Goal: Task Accomplishment & Management: Manage account settings

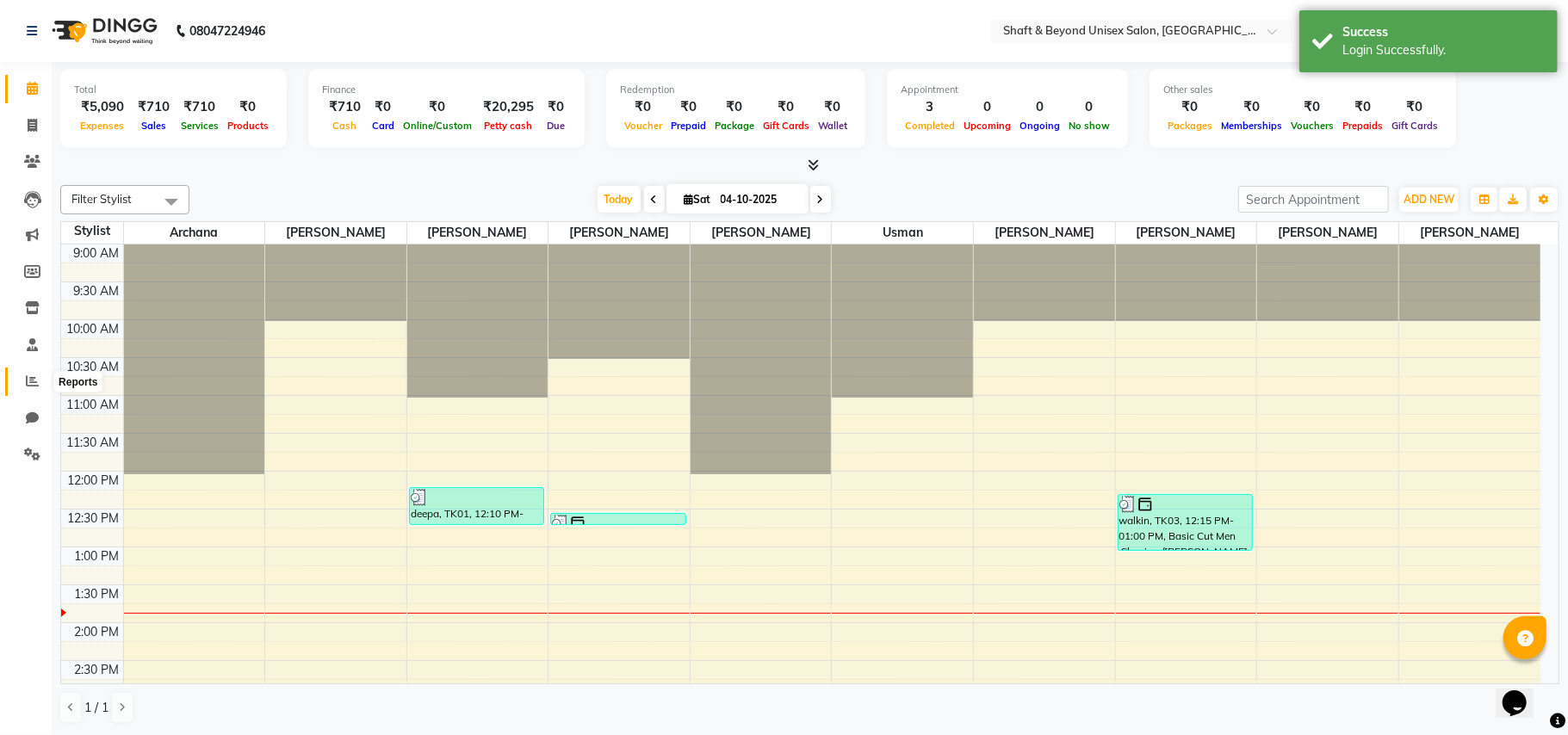
click at [35, 381] on icon at bounding box center [32, 381] width 13 height 13
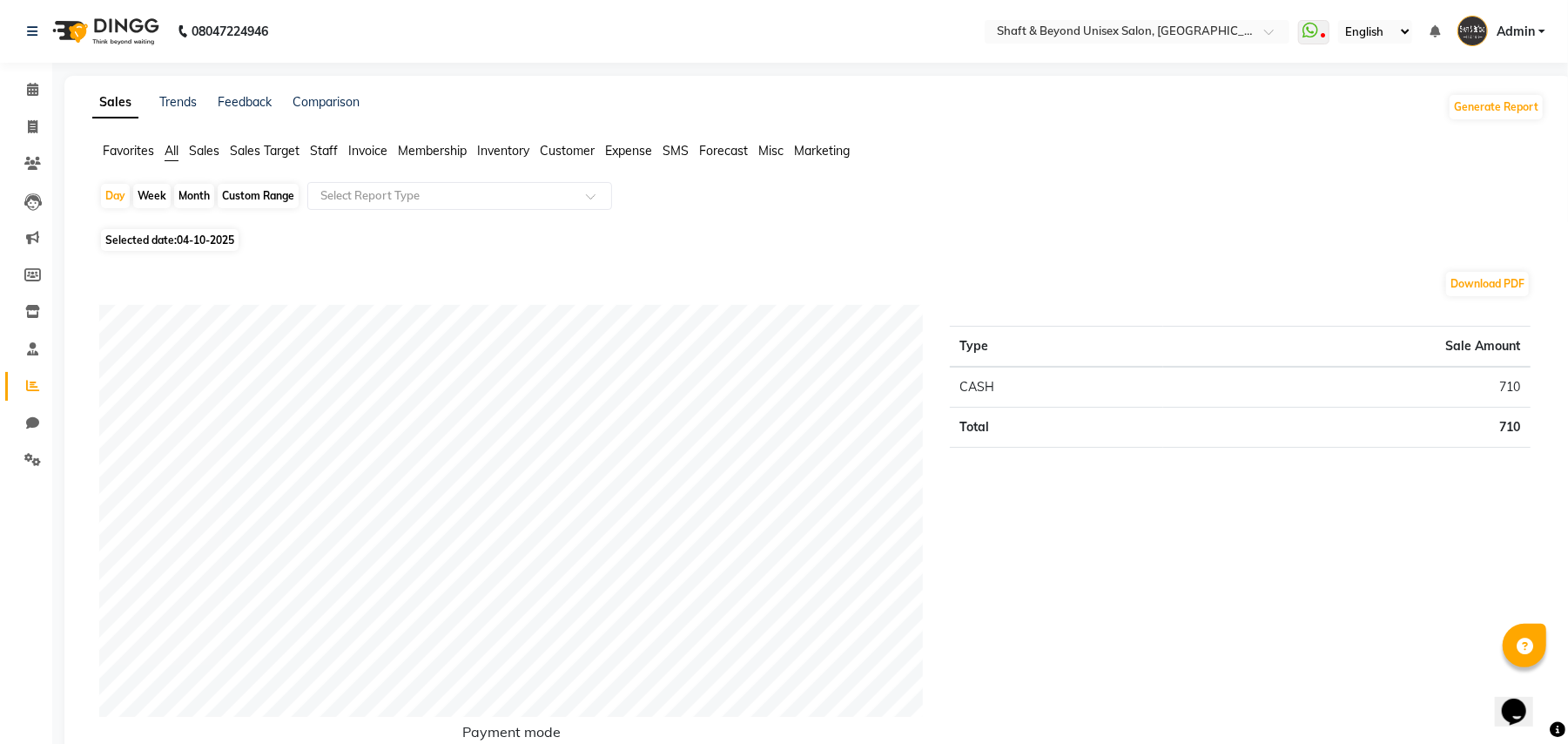
click at [205, 145] on span "Sales" at bounding box center [204, 150] width 30 height 16
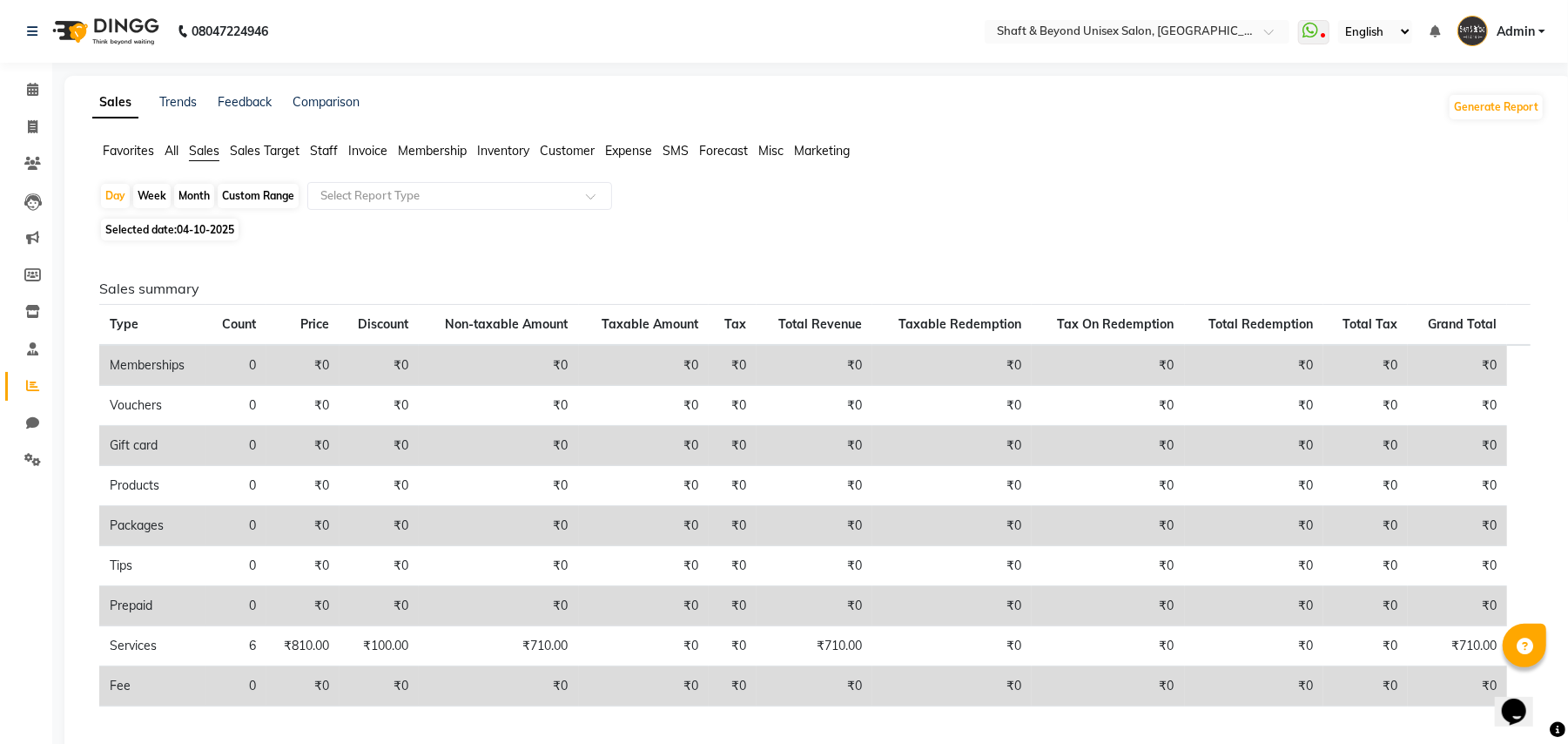
click at [193, 190] on div "Month" at bounding box center [194, 195] width 40 height 25
select select "10"
select select "2025"
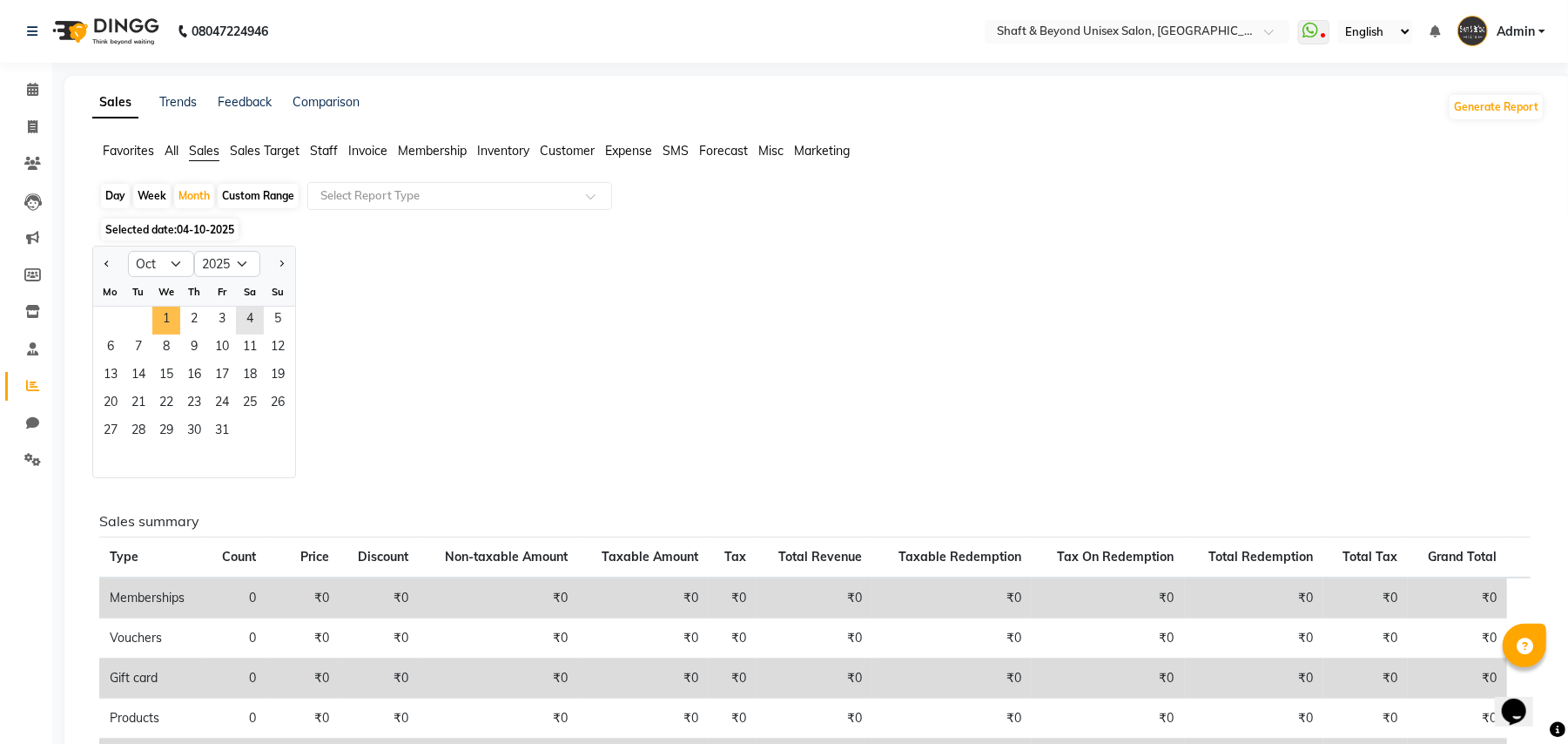
drag, startPoint x: 172, startPoint y: 320, endPoint x: 197, endPoint y: 302, distance: 30.8
click at [174, 320] on span "1" at bounding box center [166, 320] width 28 height 28
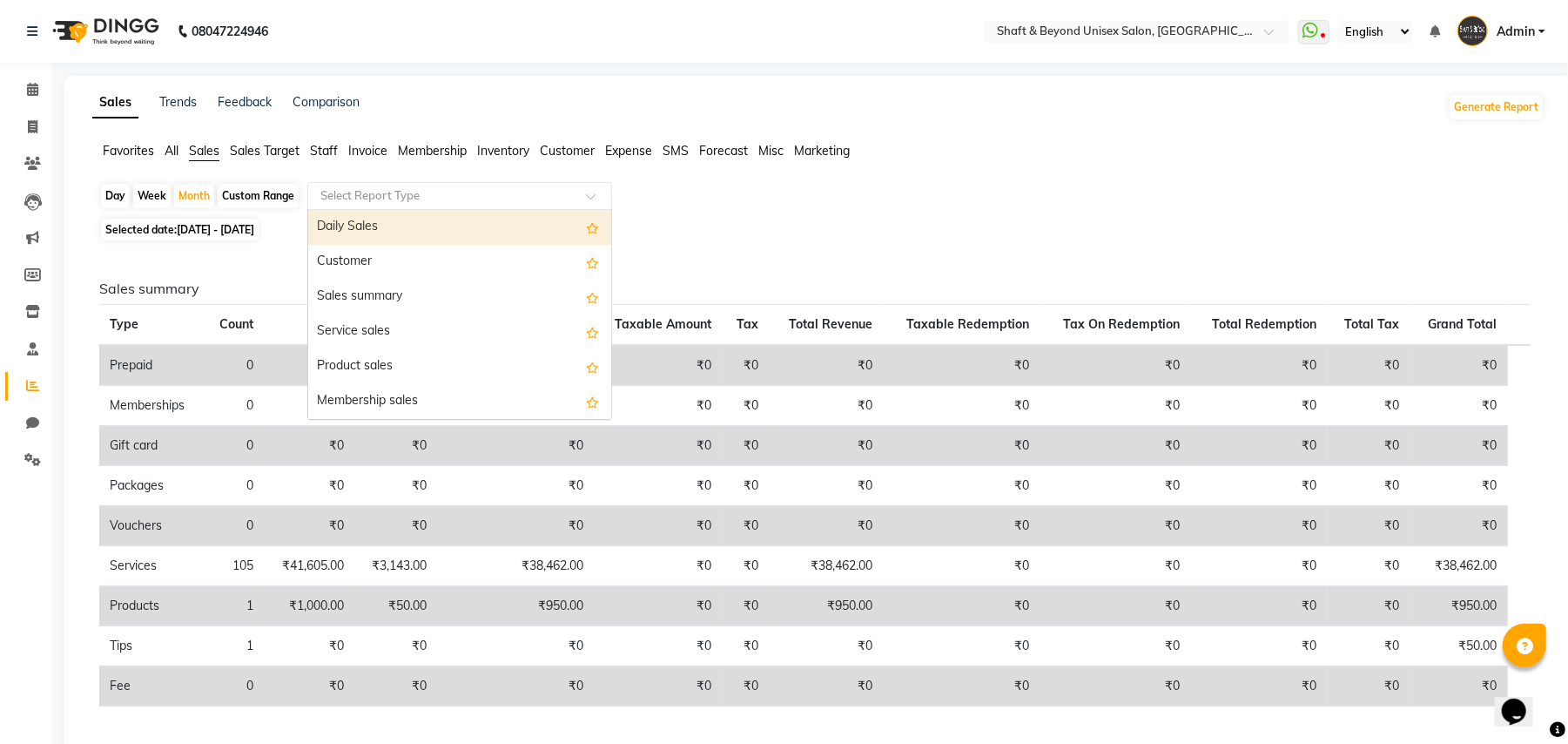
click at [370, 198] on input "text" at bounding box center [442, 195] width 250 height 17
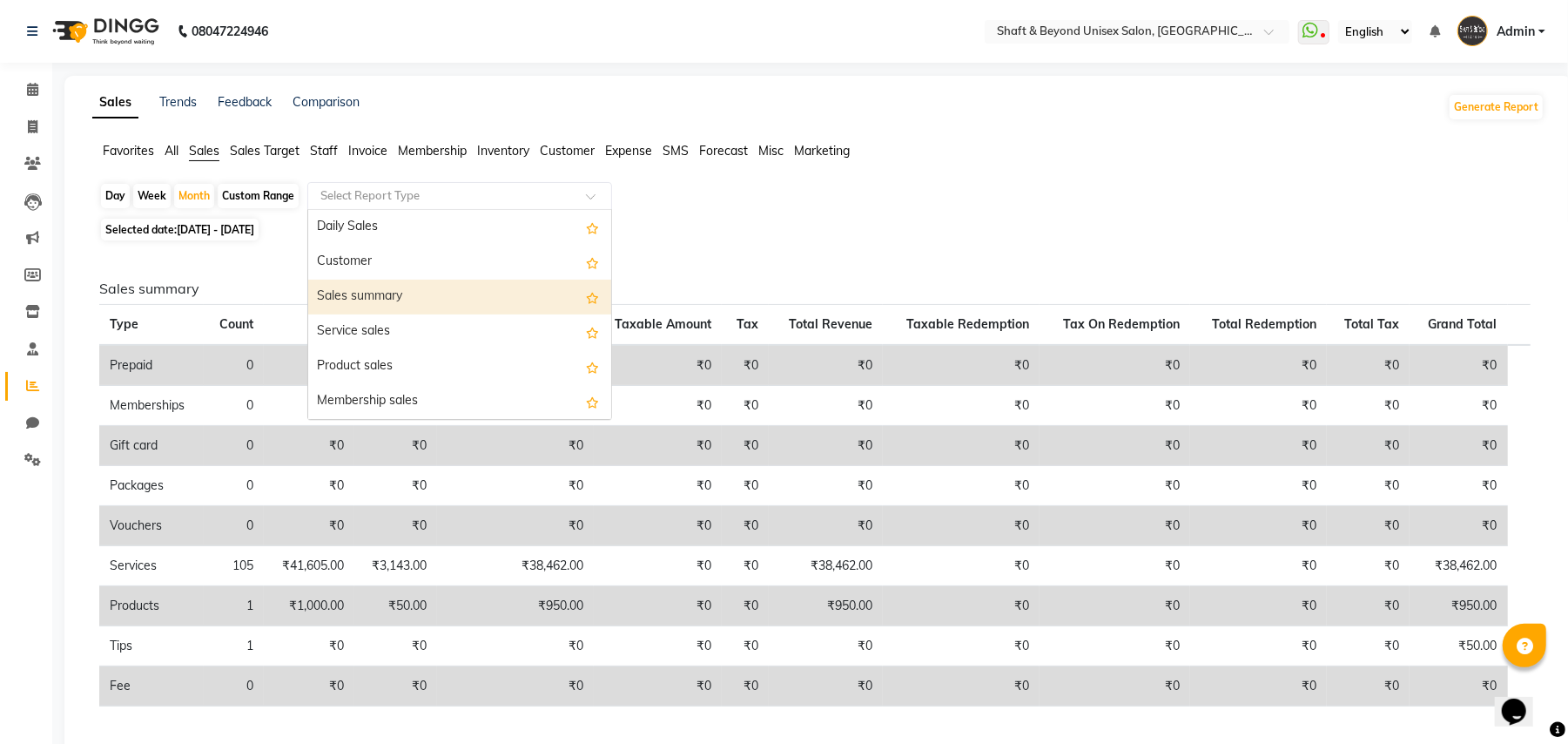
click at [370, 298] on div "Sales summary" at bounding box center [459, 297] width 303 height 35
select select "filtered_report"
select select "csv"
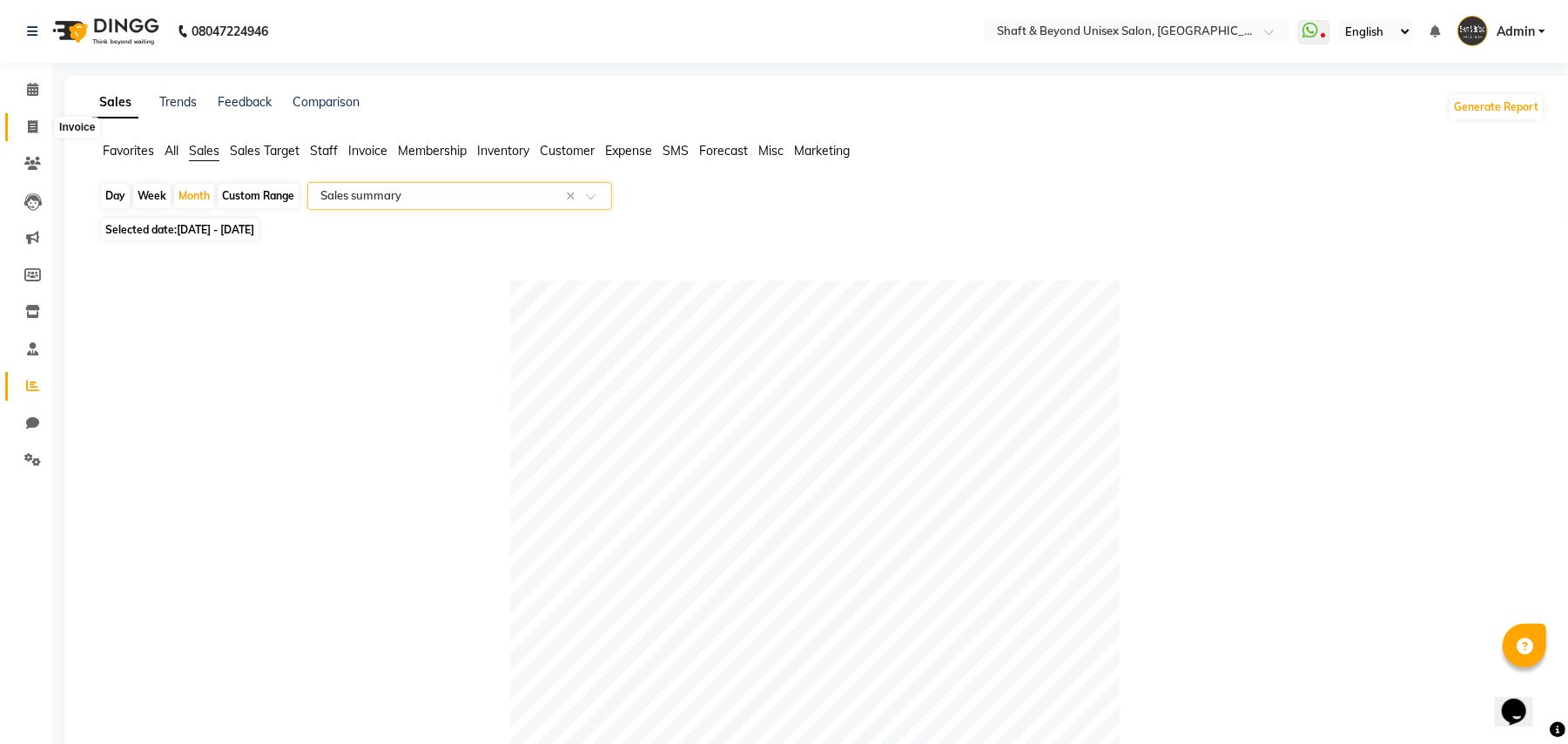
click at [31, 127] on icon at bounding box center [32, 127] width 9 height 13
select select "service"
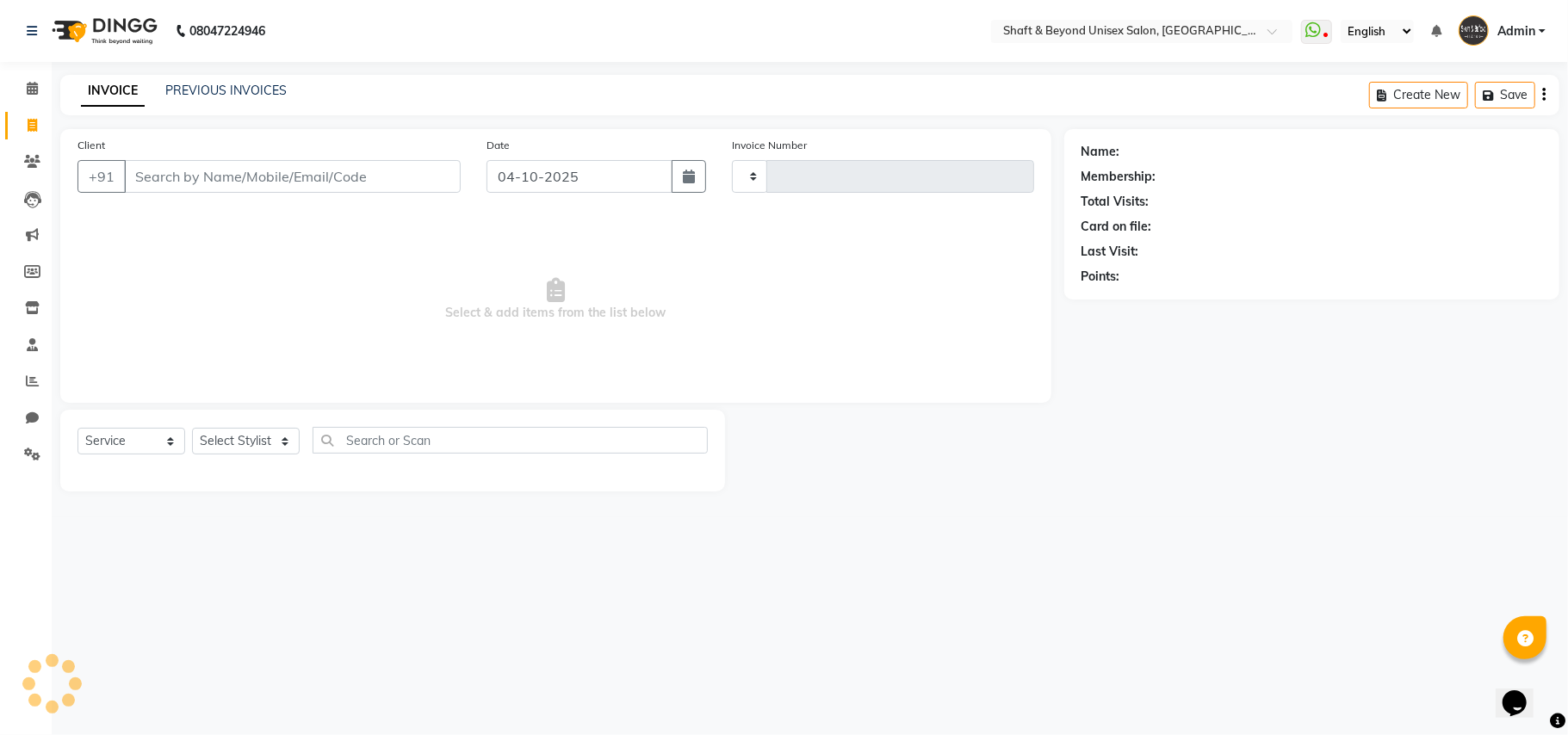
type input "2696"
select select "3878"
click at [256, 83] on link "PREVIOUS INVOICES" at bounding box center [226, 90] width 122 height 15
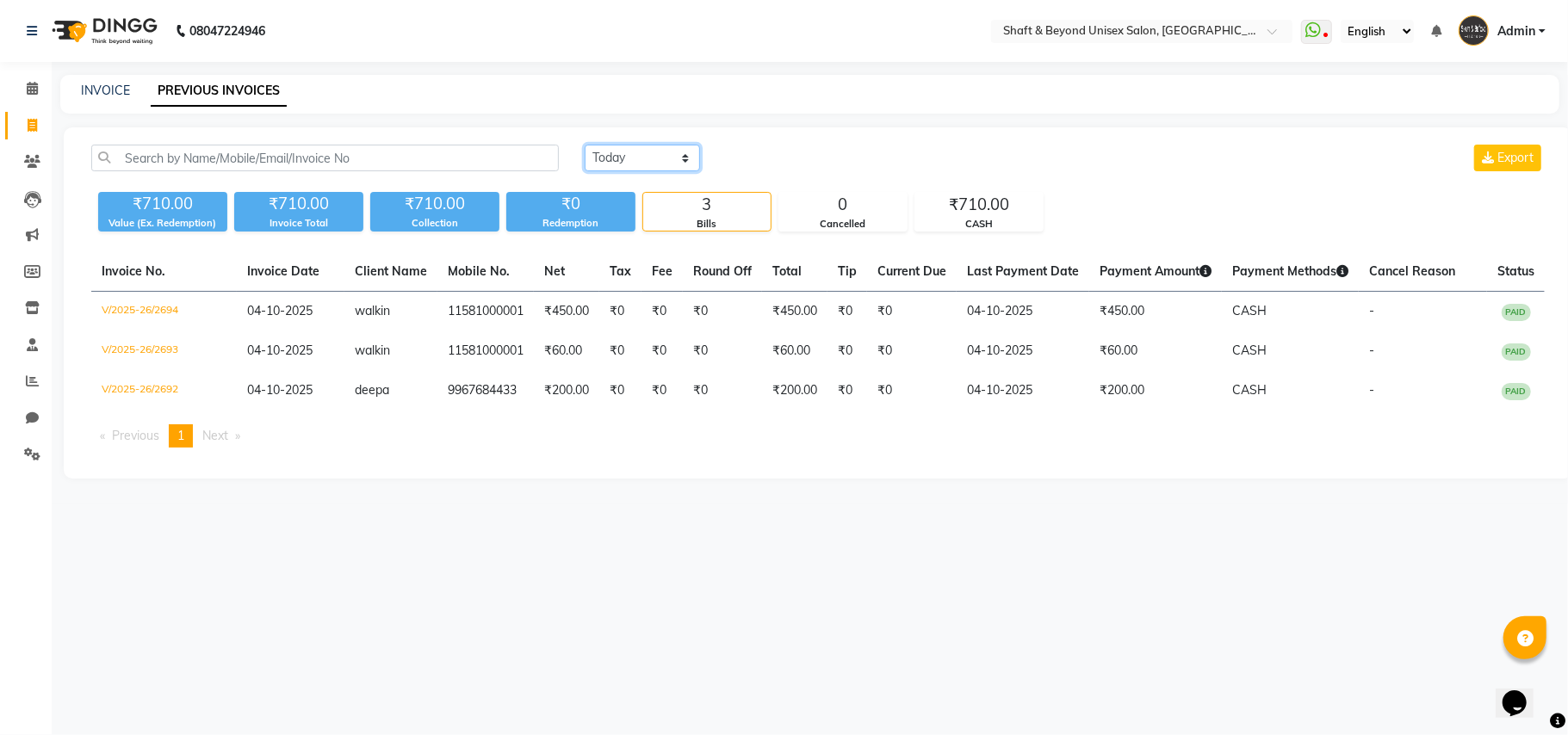
click at [635, 160] on select "[DATE] [DATE] Custom Range" at bounding box center [642, 158] width 115 height 26
select select "yesterday"
click at [585, 145] on select "[DATE] [DATE] Custom Range" at bounding box center [642, 158] width 115 height 26
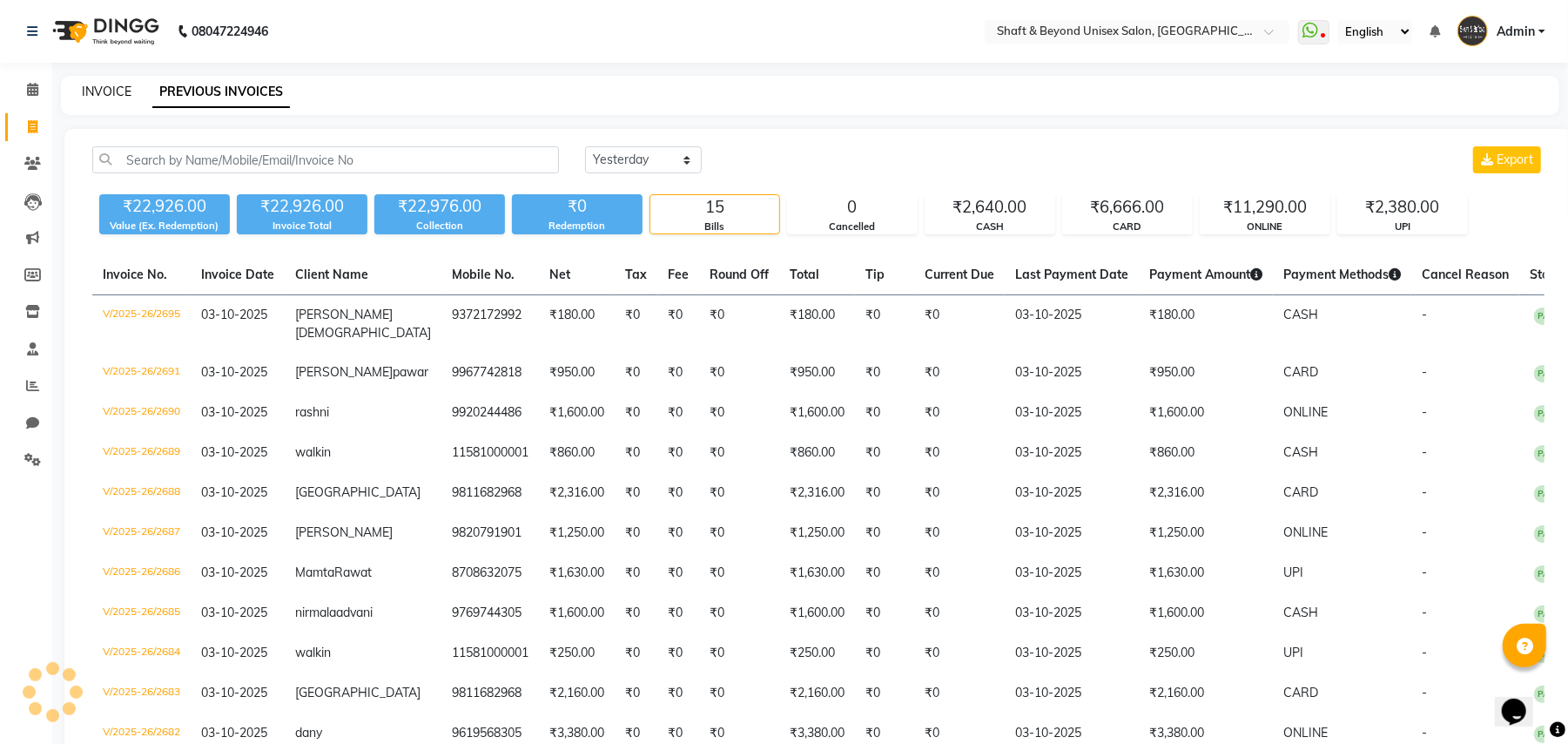
click at [115, 87] on link "INVOICE" at bounding box center [106, 91] width 50 height 16
select select "3878"
select select "service"
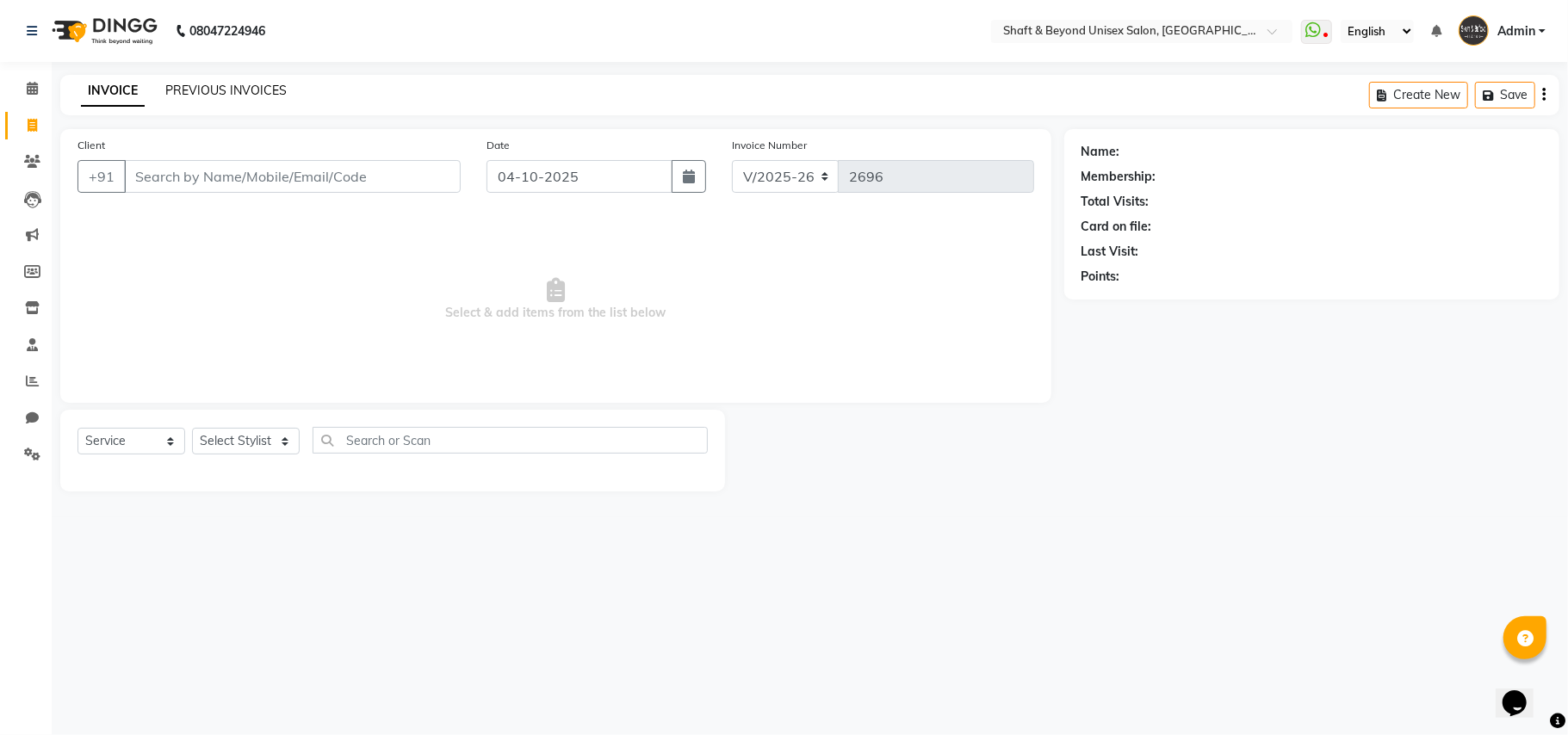
click at [253, 84] on link "PREVIOUS INVOICES" at bounding box center [226, 90] width 122 height 15
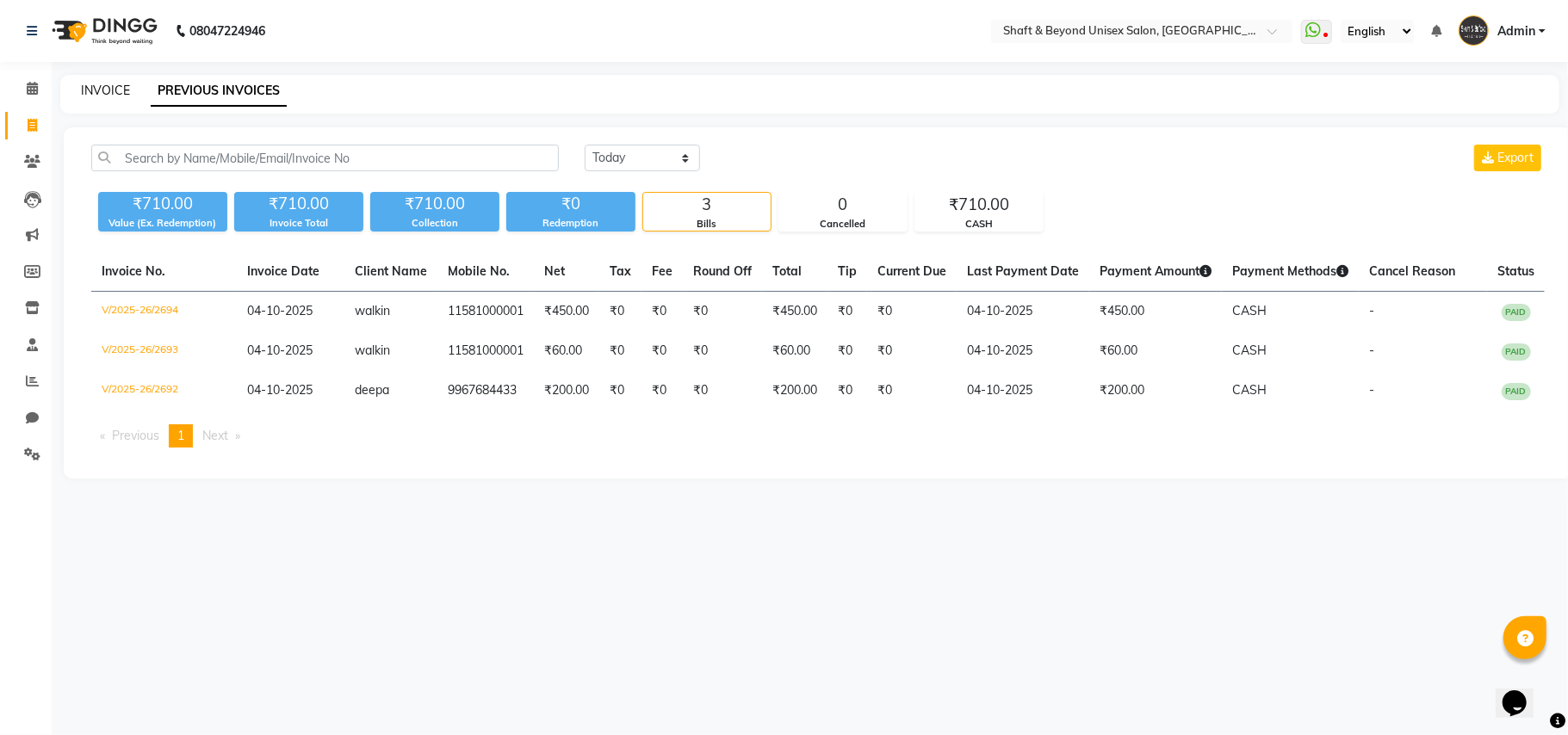
click at [111, 88] on link "INVOICE" at bounding box center [105, 90] width 49 height 15
select select "3878"
select select "service"
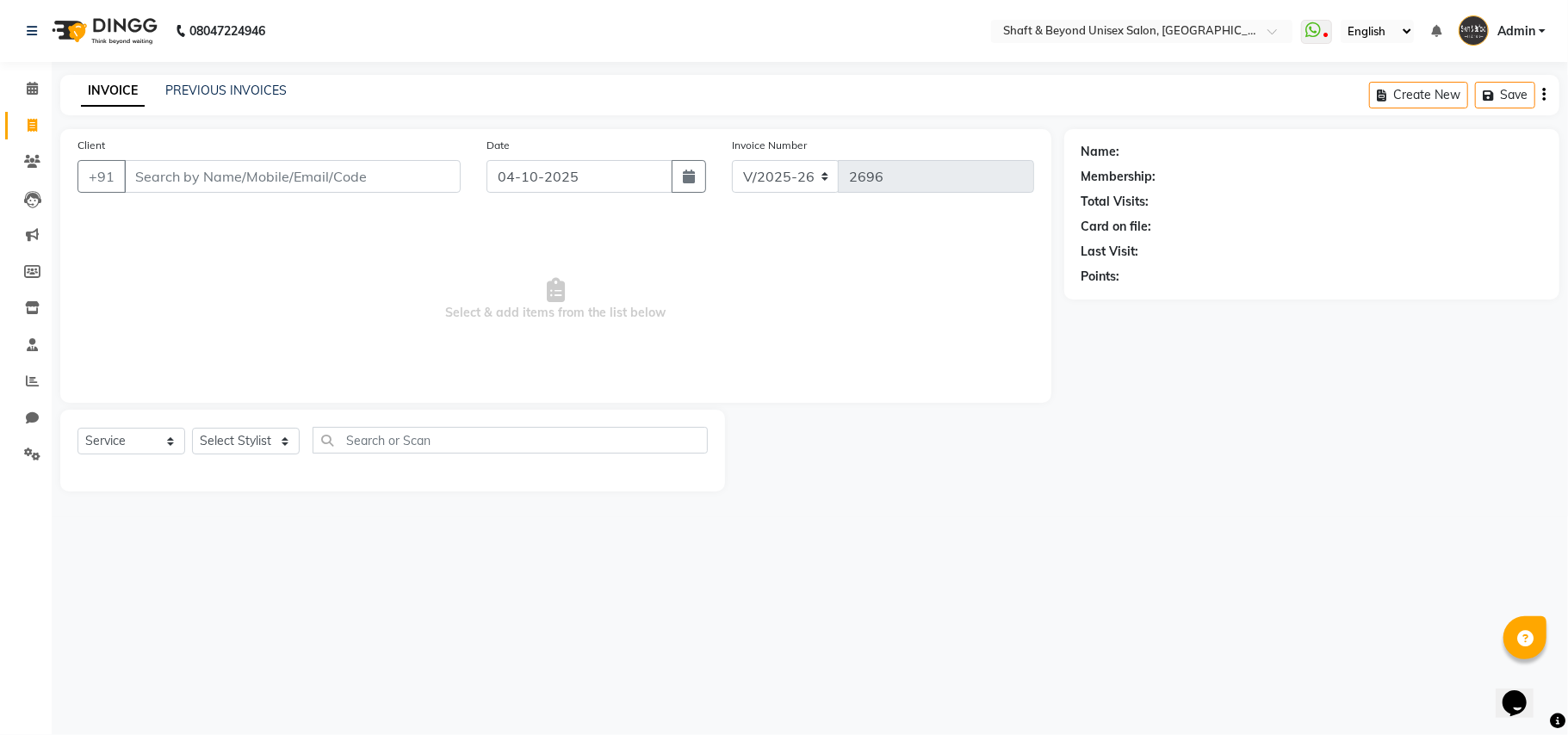
click at [1531, 25] on span "Admin" at bounding box center [1516, 32] width 38 height 18
click at [1489, 128] on link "Sign out" at bounding box center [1457, 123] width 158 height 26
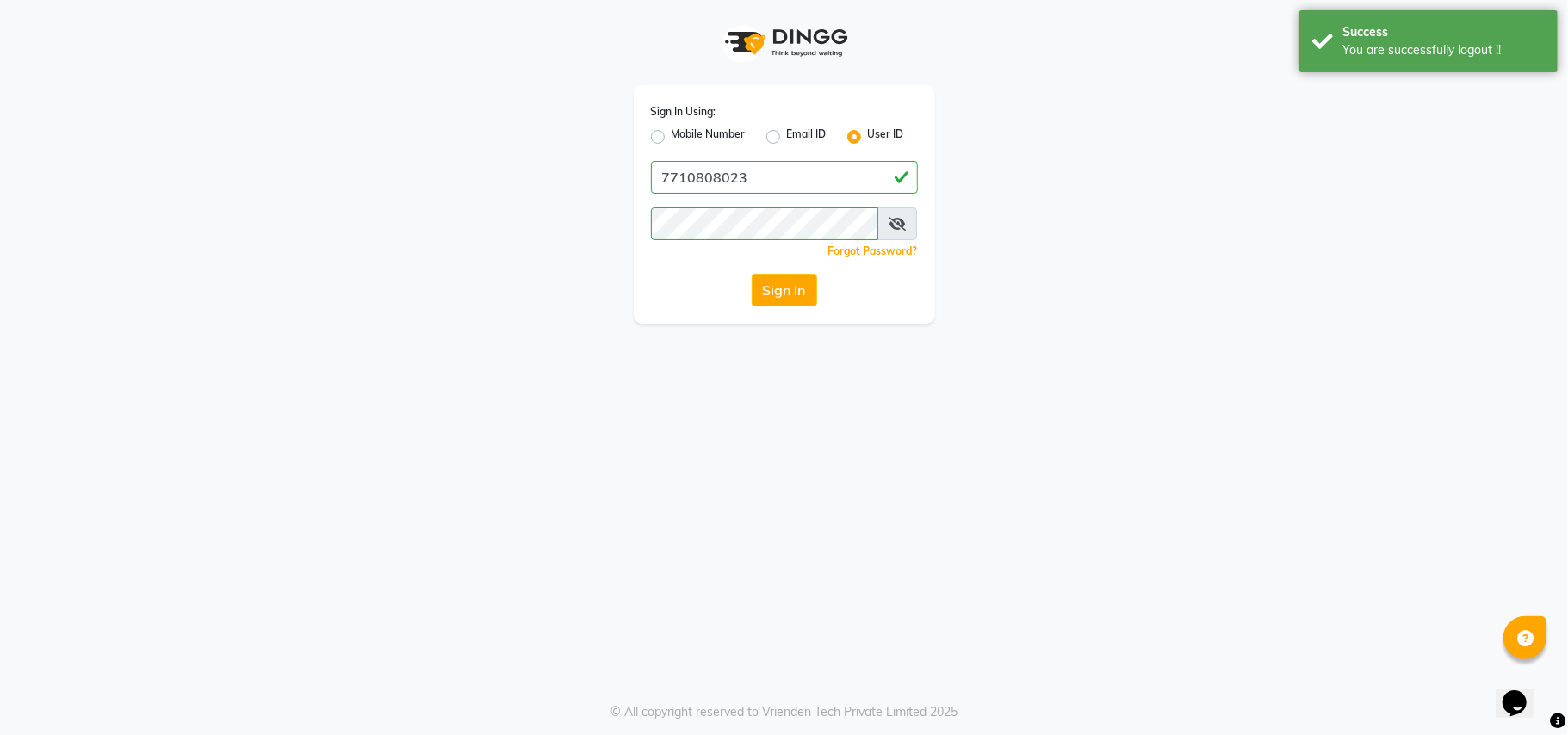
click at [672, 134] on label "Mobile Number" at bounding box center [709, 137] width 74 height 21
click at [672, 134] on input "Mobile Number" at bounding box center [677, 132] width 11 height 11
radio input "true"
radio input "false"
drag, startPoint x: 759, startPoint y: 180, endPoint x: 759, endPoint y: 193, distance: 13.0
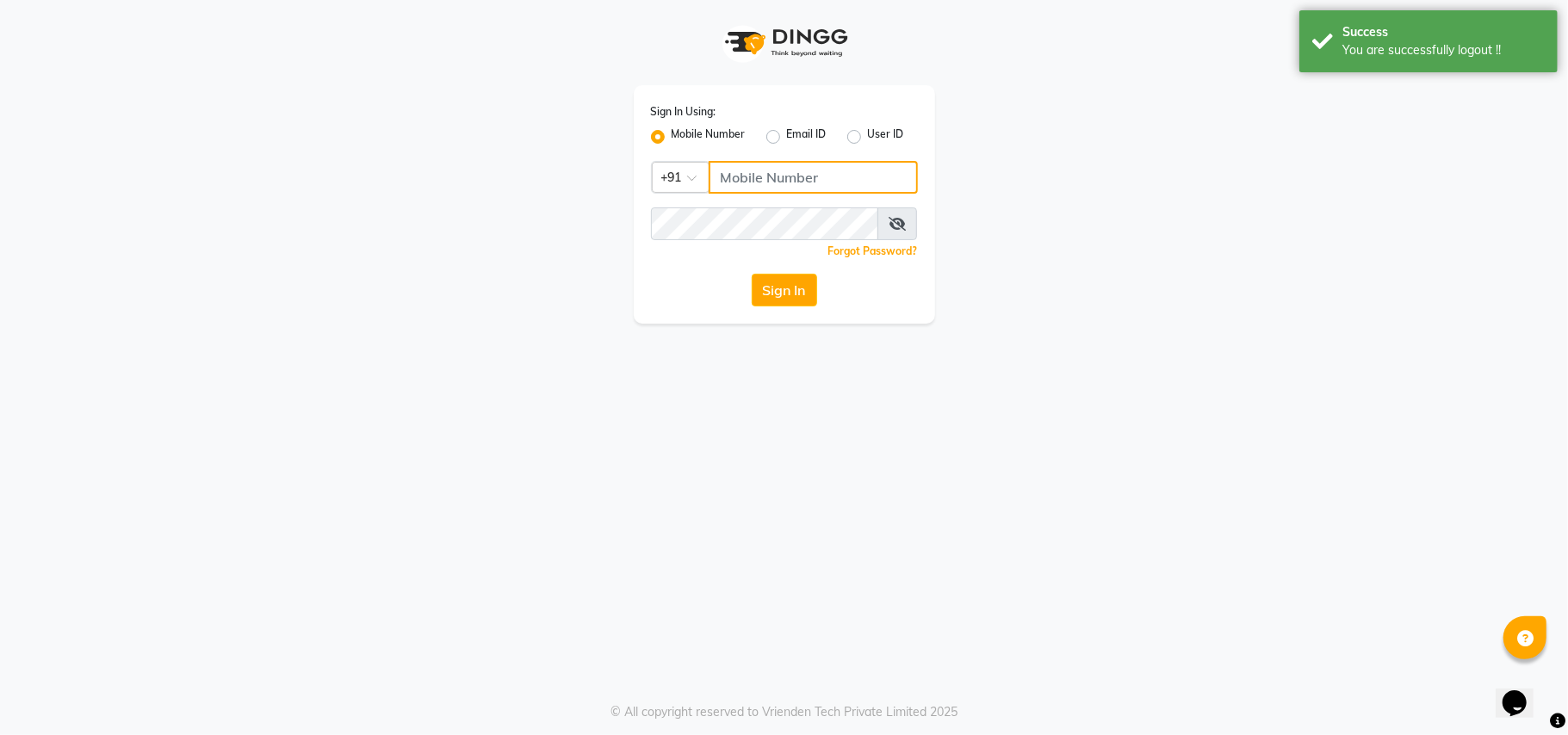
click at [759, 180] on input "Username" at bounding box center [813, 178] width 209 height 33
type input "7400066607"
click at [762, 286] on button "Sign In" at bounding box center [784, 290] width 65 height 33
